Goal: Go to known website: Access a specific website the user already knows

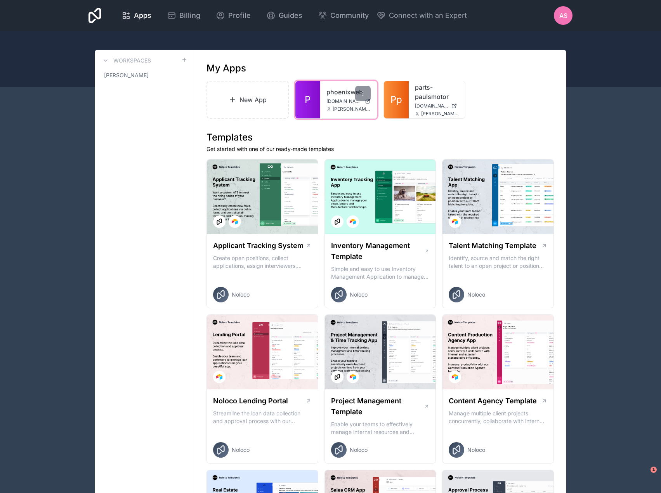
click at [322, 95] on div "phoenixweb [DOMAIN_NAME] [EMAIL_ADDRESS][DOMAIN_NAME]" at bounding box center [348, 99] width 57 height 37
click at [316, 101] on link "P" at bounding box center [307, 99] width 25 height 37
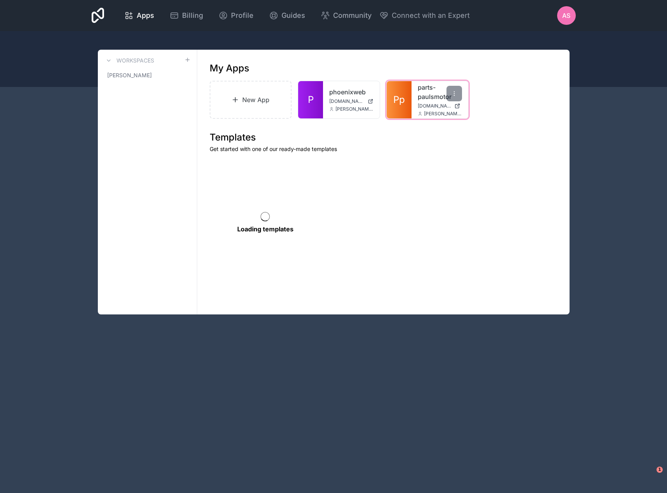
click at [419, 113] on icon at bounding box center [420, 113] width 5 height 5
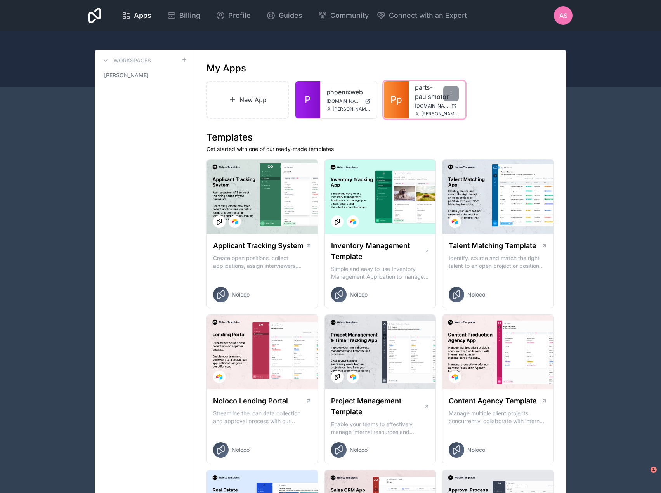
click at [400, 101] on span "Pp" at bounding box center [396, 100] width 12 height 12
